Goal: Check status: Verify the current state of an ongoing process or item

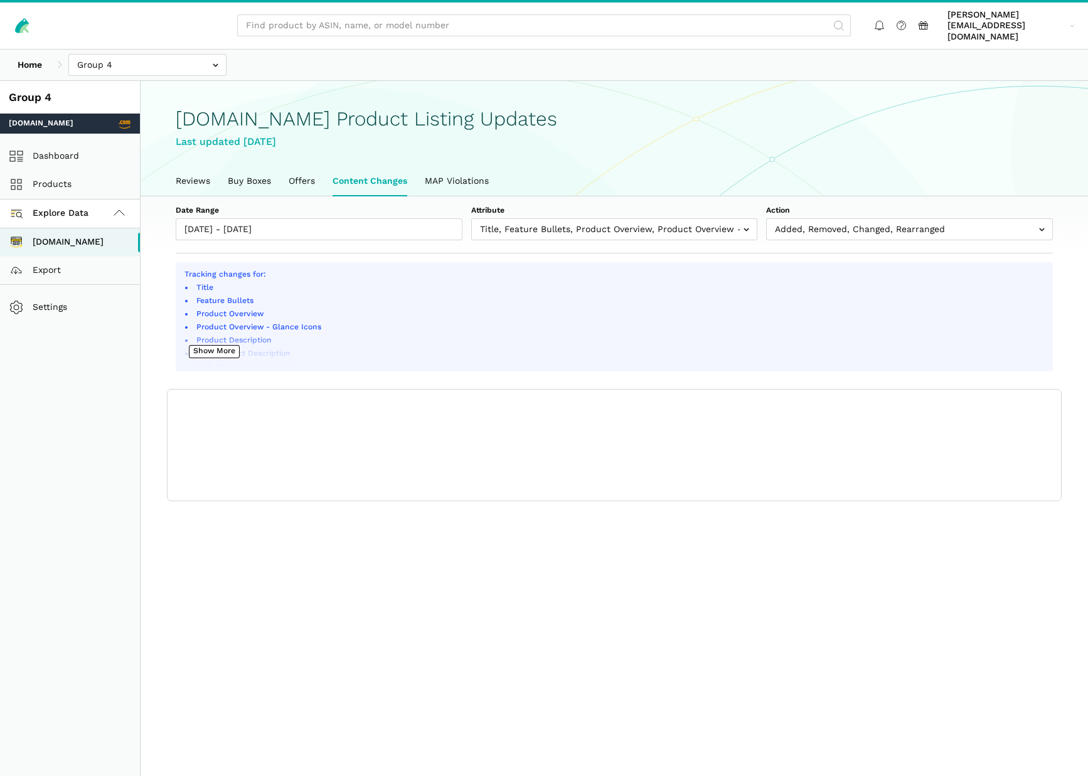
scroll to position [4, 0]
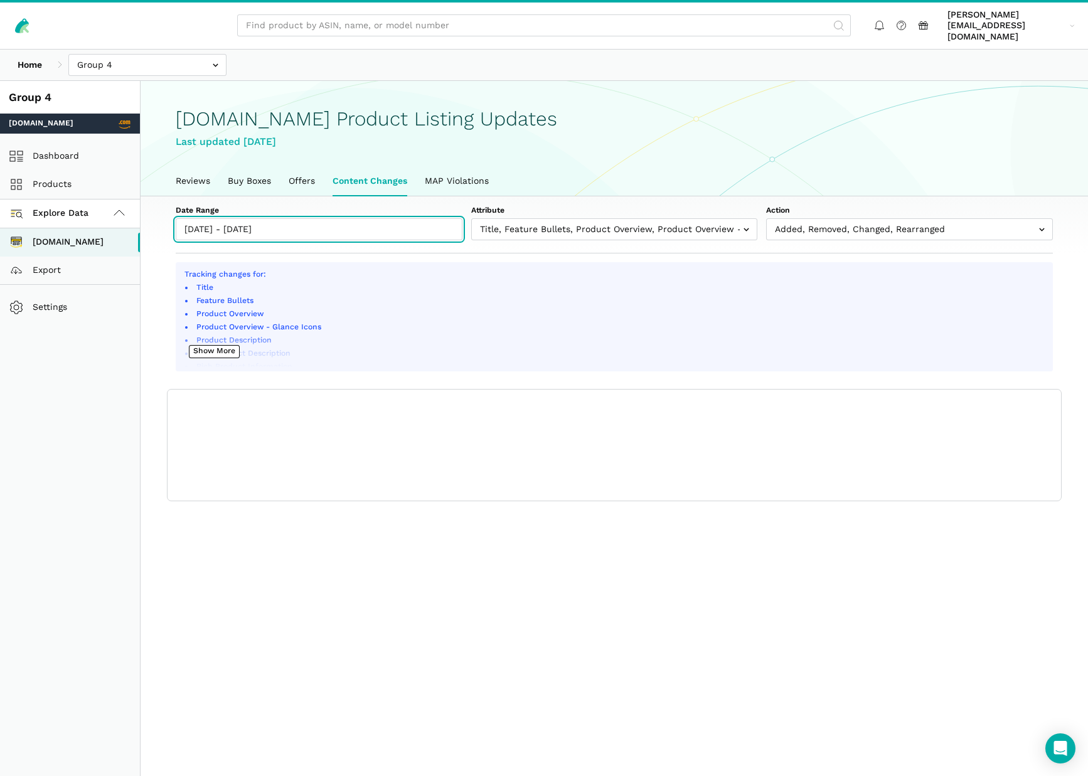
type input "[DATE]"
click at [323, 218] on input "[DATE] - [DATE]" at bounding box center [319, 229] width 287 height 22
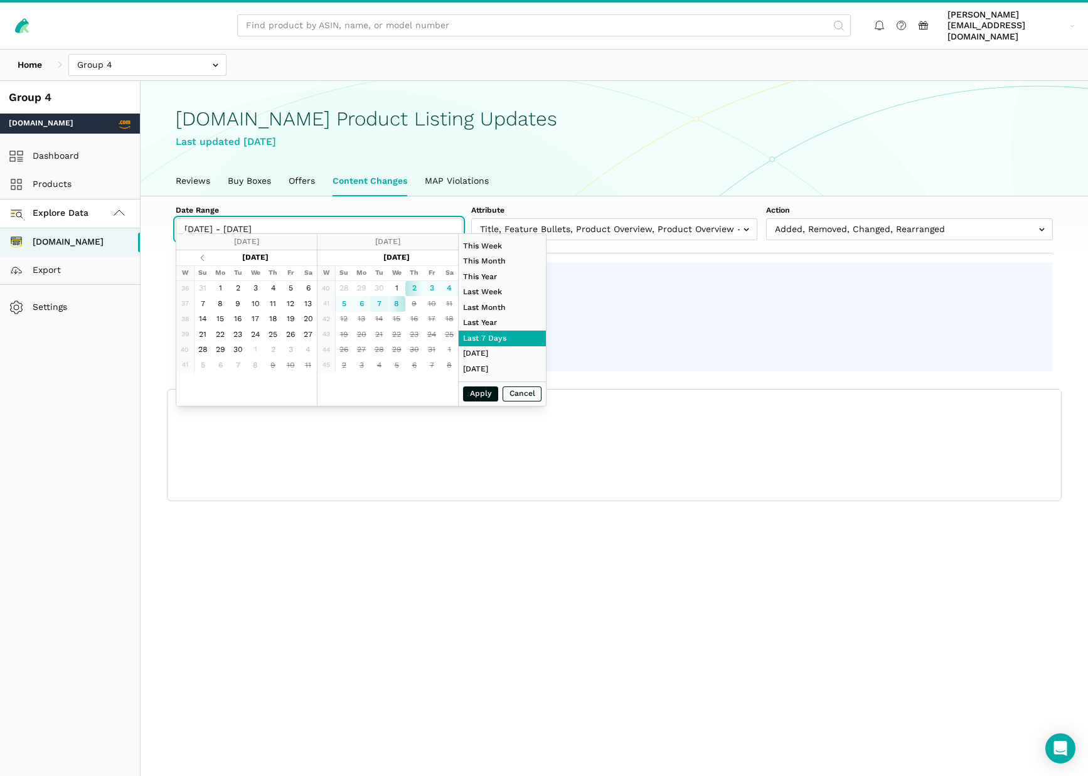
type input "[DATE]"
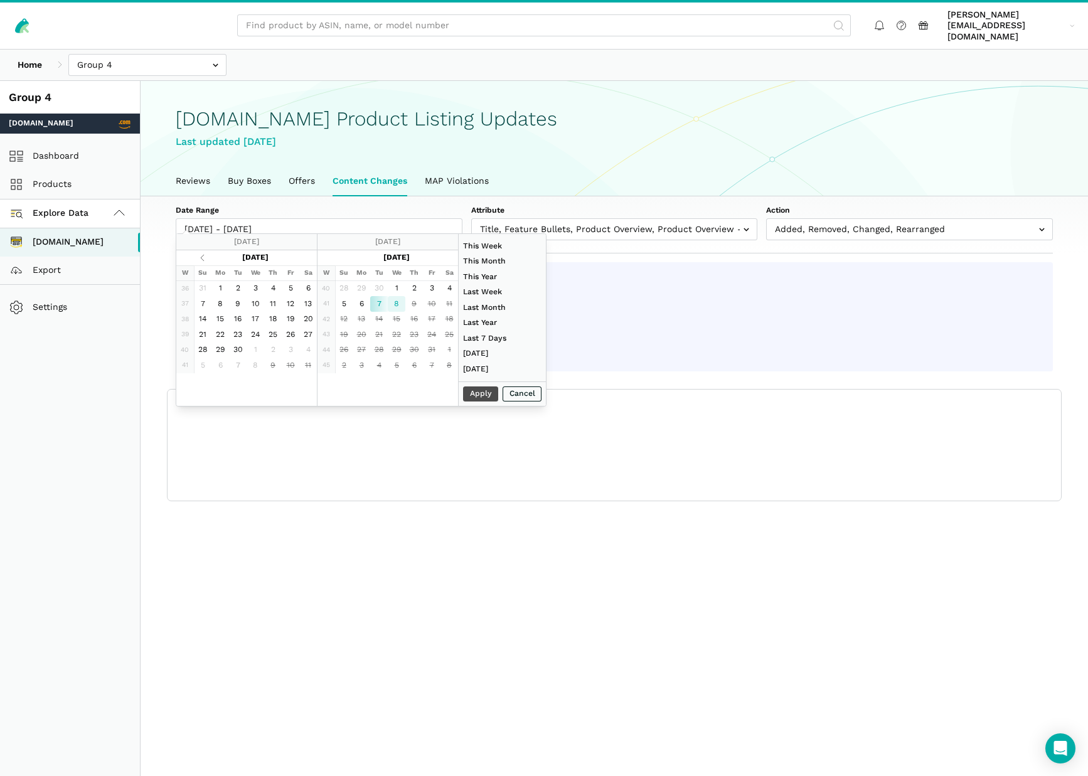
type input "[DATE]"
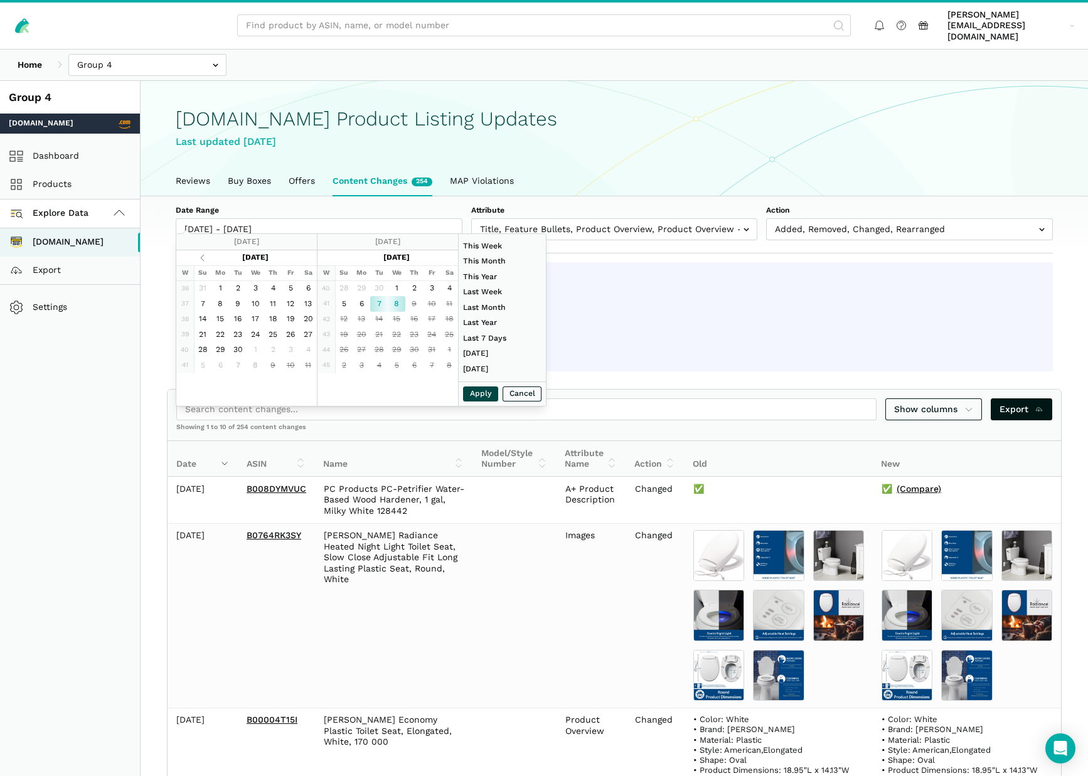
click at [486, 397] on button "Apply" at bounding box center [480, 395] width 35 height 16
type input "[DATE] - [DATE]"
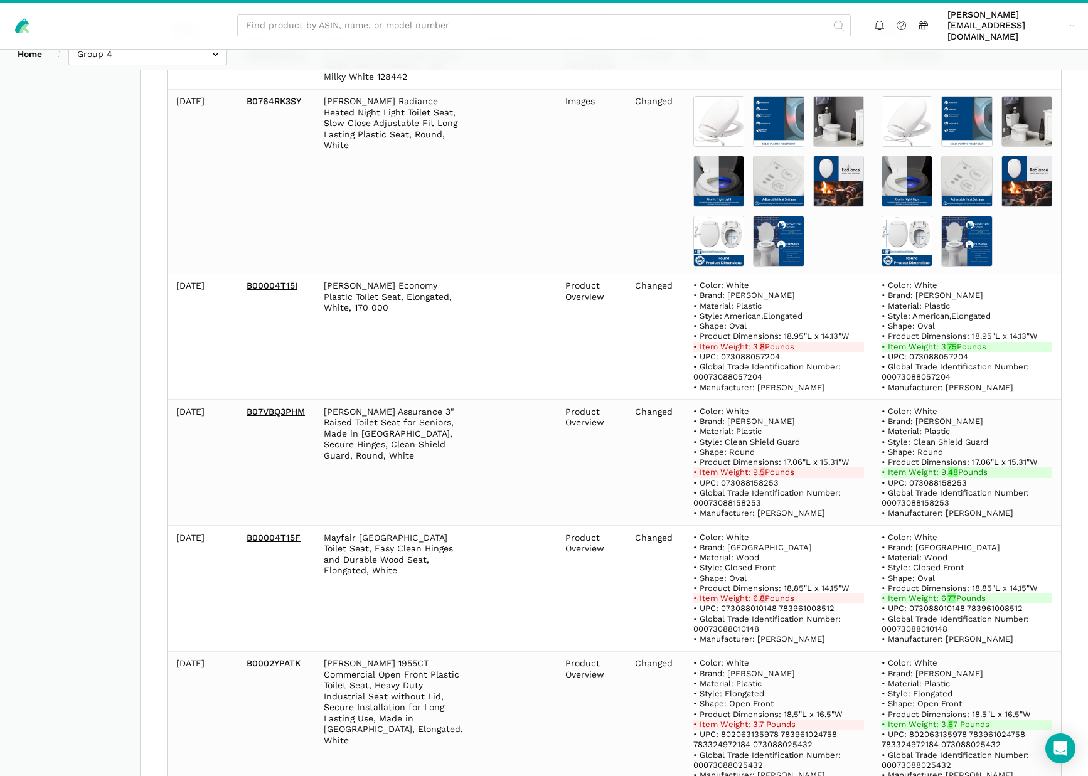
scroll to position [754, 0]
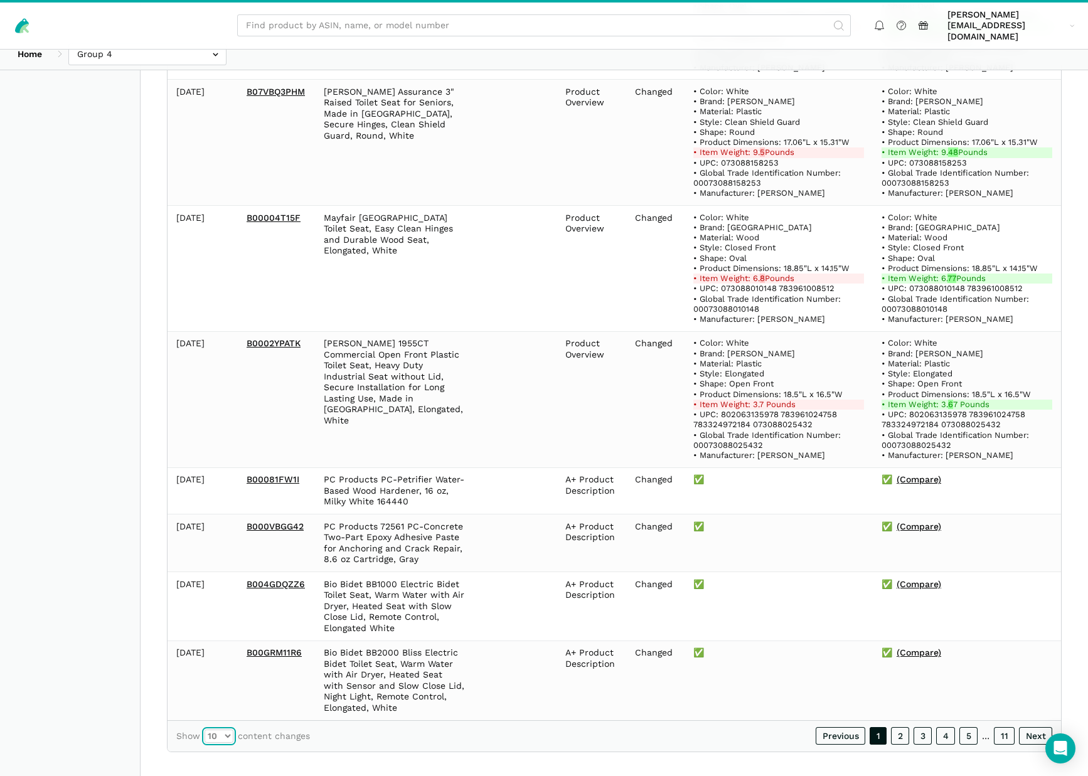
click at [225, 730] on select "10 25 50 100" at bounding box center [219, 736] width 29 height 13
select select "100"
click at [205, 730] on select "10 25 50 100" at bounding box center [219, 736] width 29 height 13
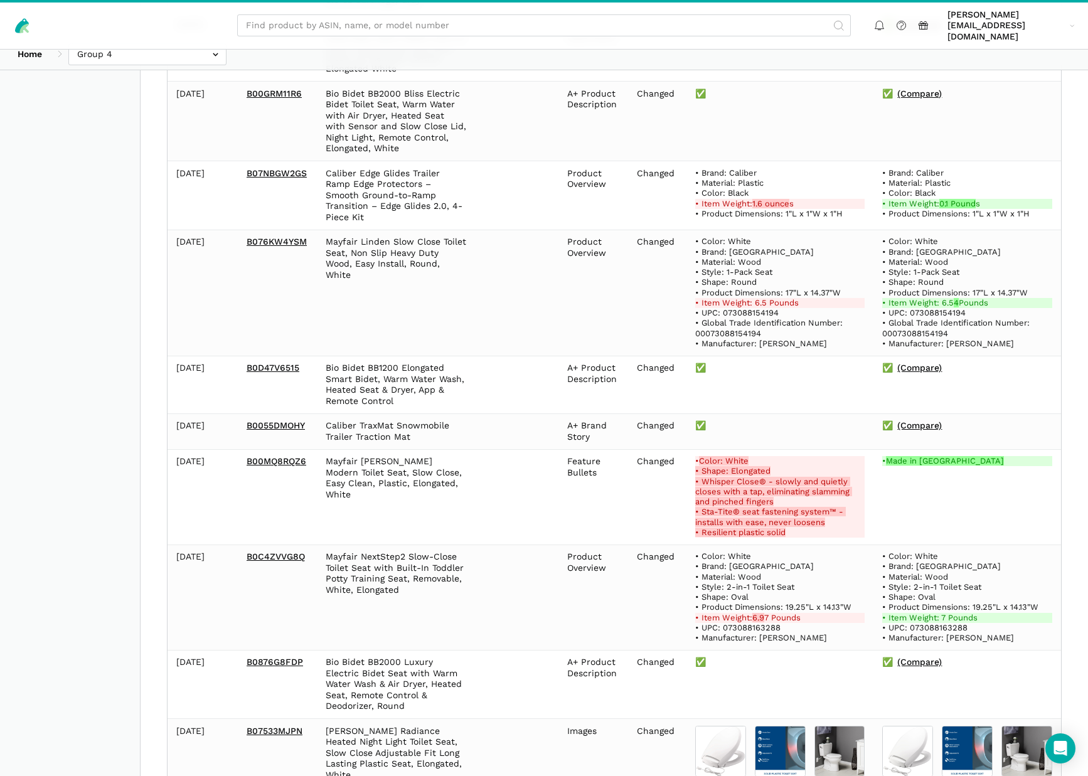
scroll to position [1315, 0]
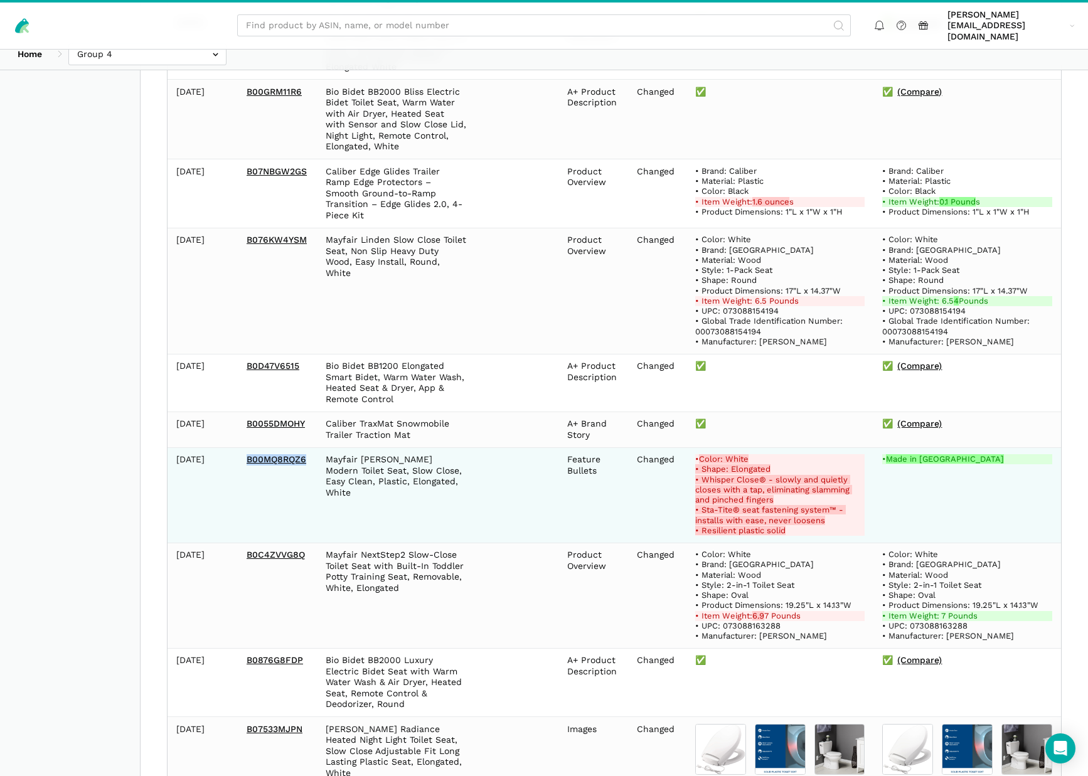
drag, startPoint x: 310, startPoint y: 445, endPoint x: 244, endPoint y: 448, distance: 66.0
click at [244, 448] on td "B00MQ8RQZ6" at bounding box center [277, 494] width 79 height 95
copy link "B00MQ8RQZ6"
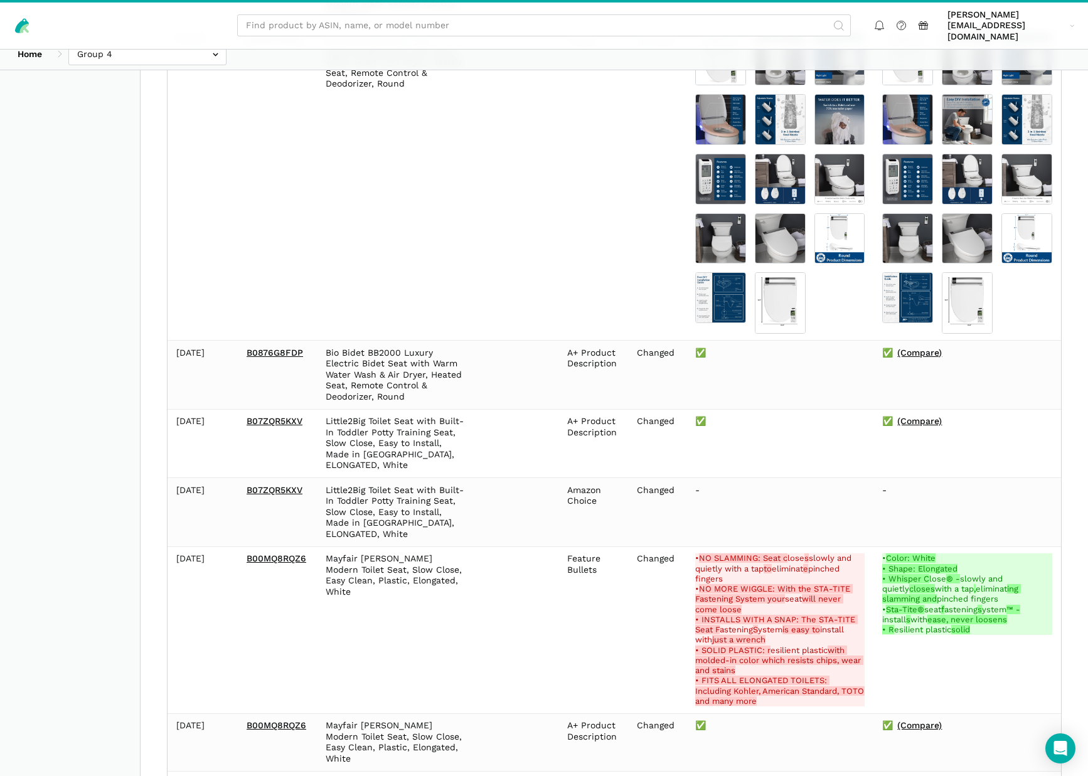
scroll to position [7130, 0]
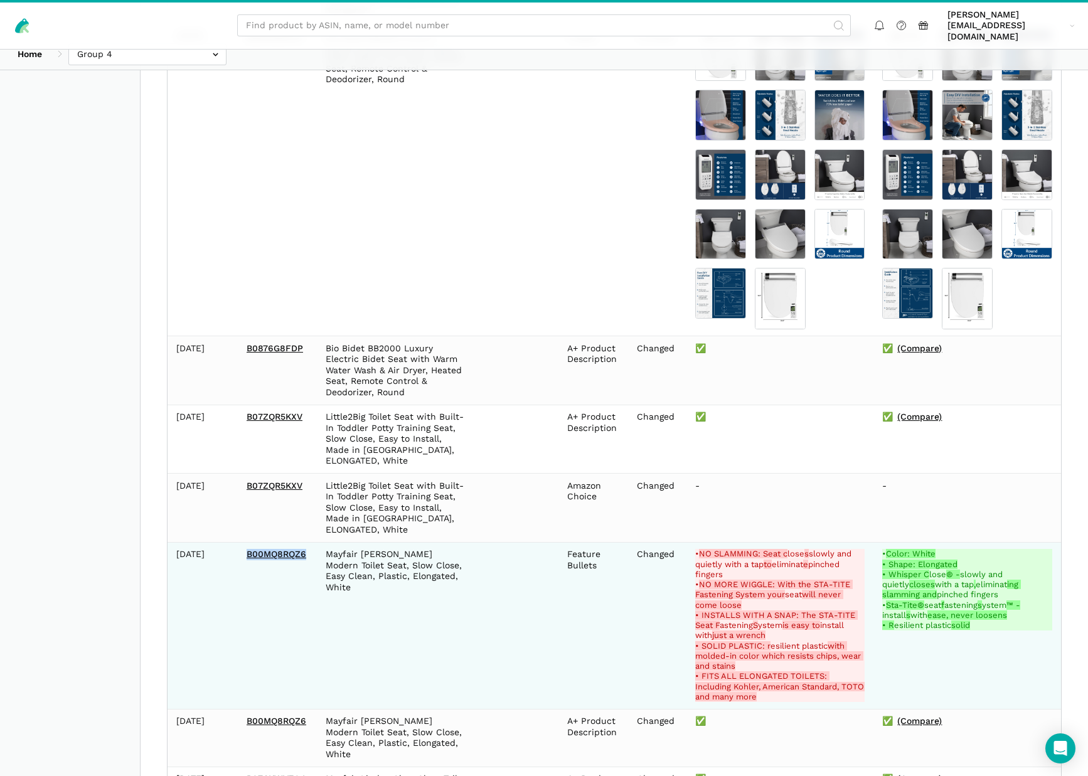
drag, startPoint x: 312, startPoint y: 230, endPoint x: 240, endPoint y: 233, distance: 71.6
click at [240, 542] on td "B00MQ8RQZ6" at bounding box center [277, 625] width 79 height 167
click at [649, 542] on td "Changed" at bounding box center [657, 625] width 58 height 167
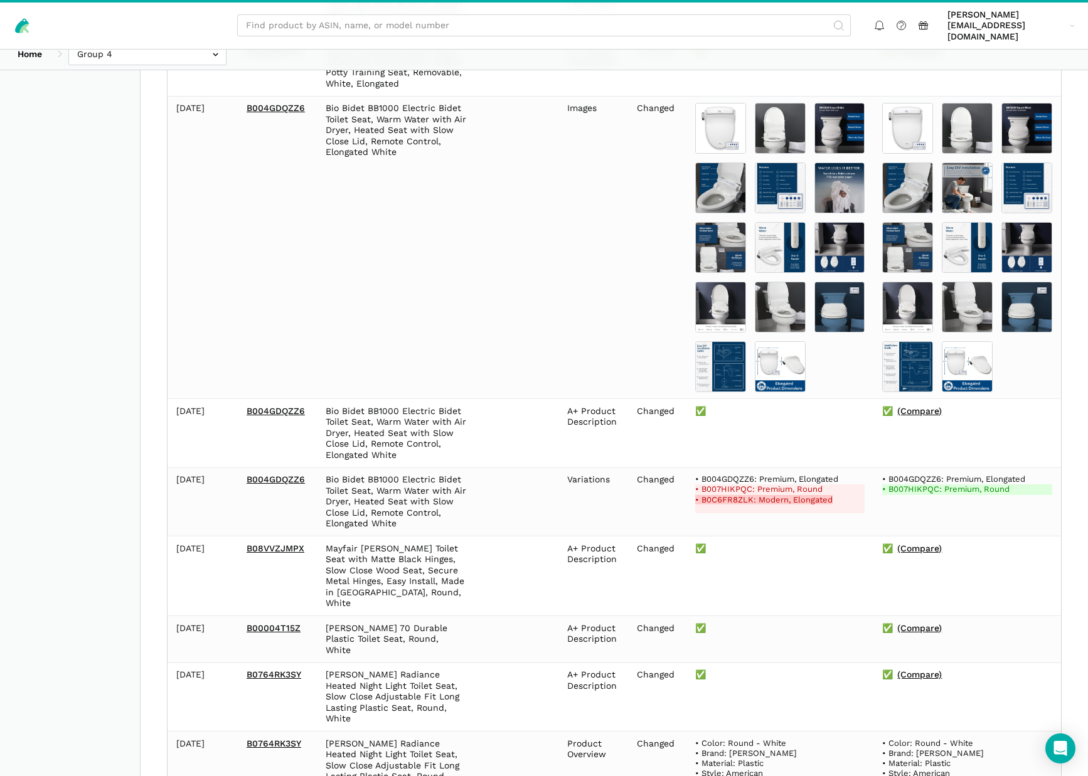
scroll to position [9964, 0]
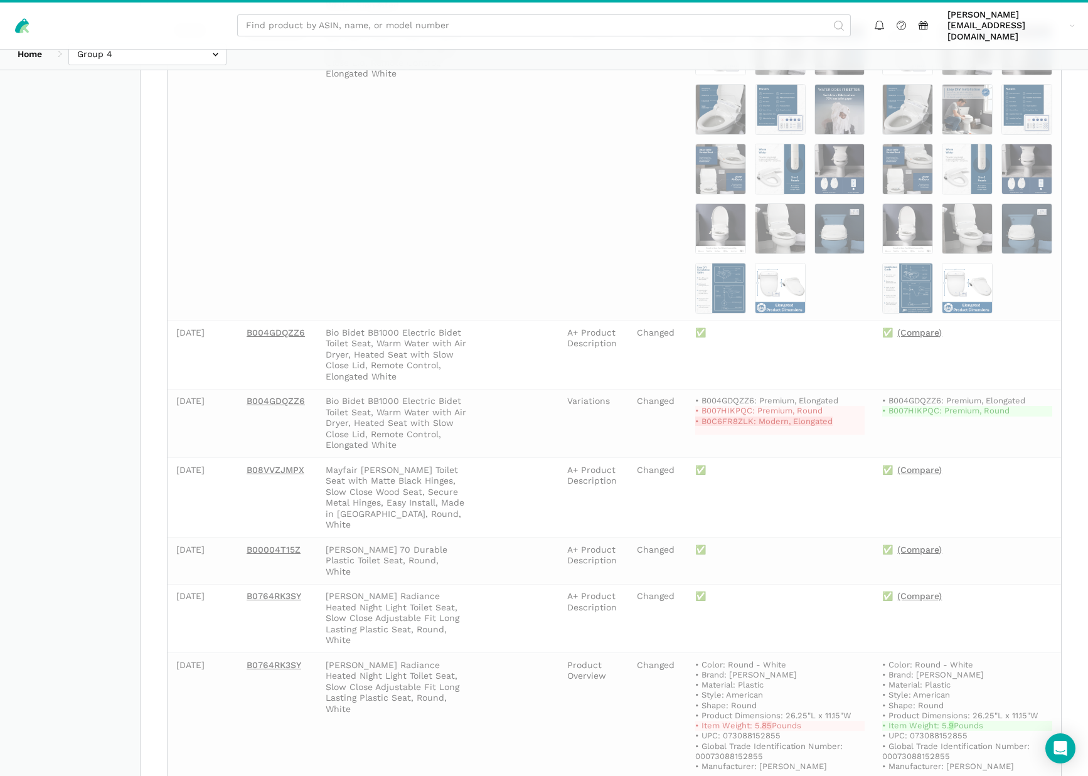
scroll to position [206, 0]
